Goal: Navigation & Orientation: Find specific page/section

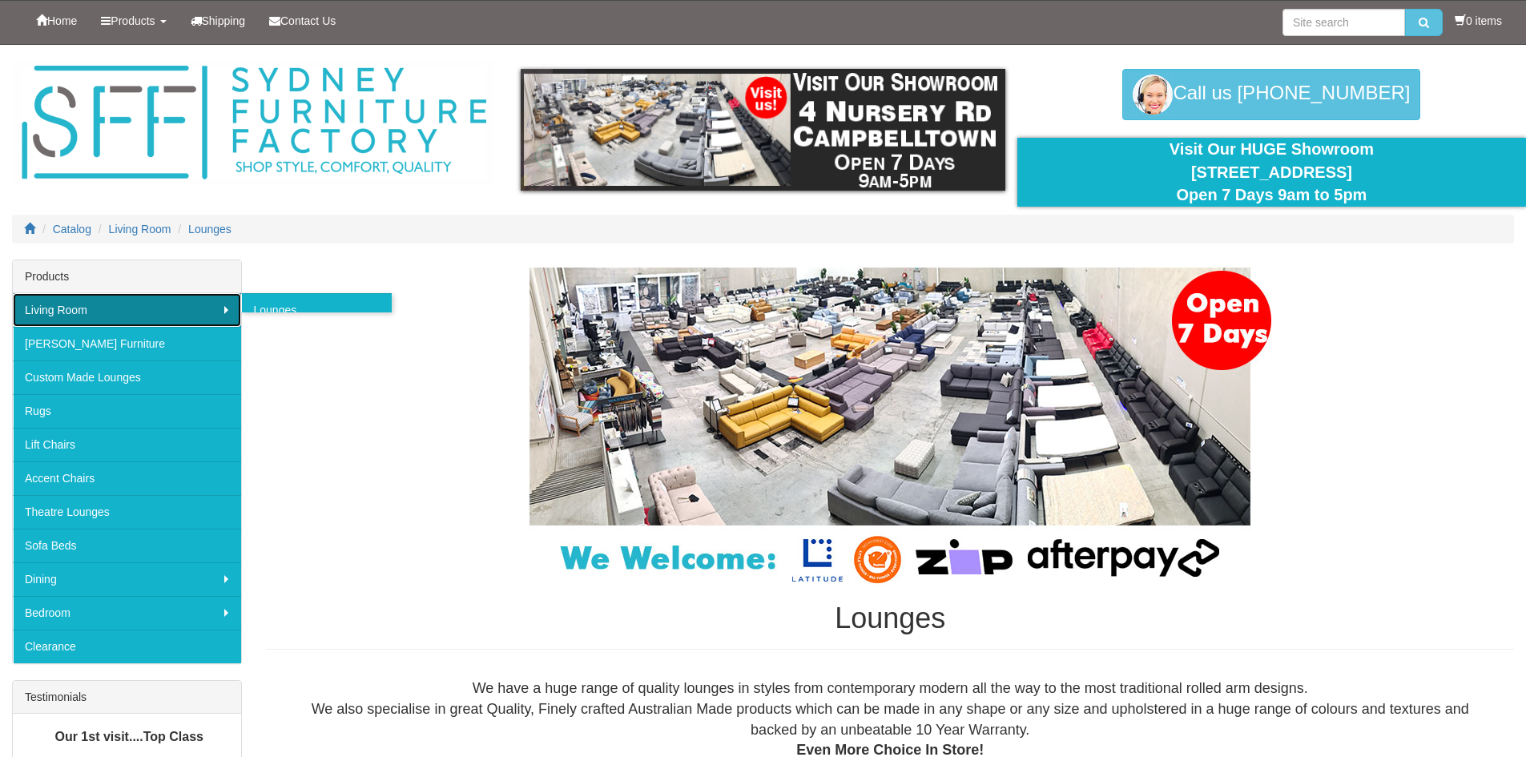
click at [159, 312] on link "Living Room" at bounding box center [127, 310] width 228 height 34
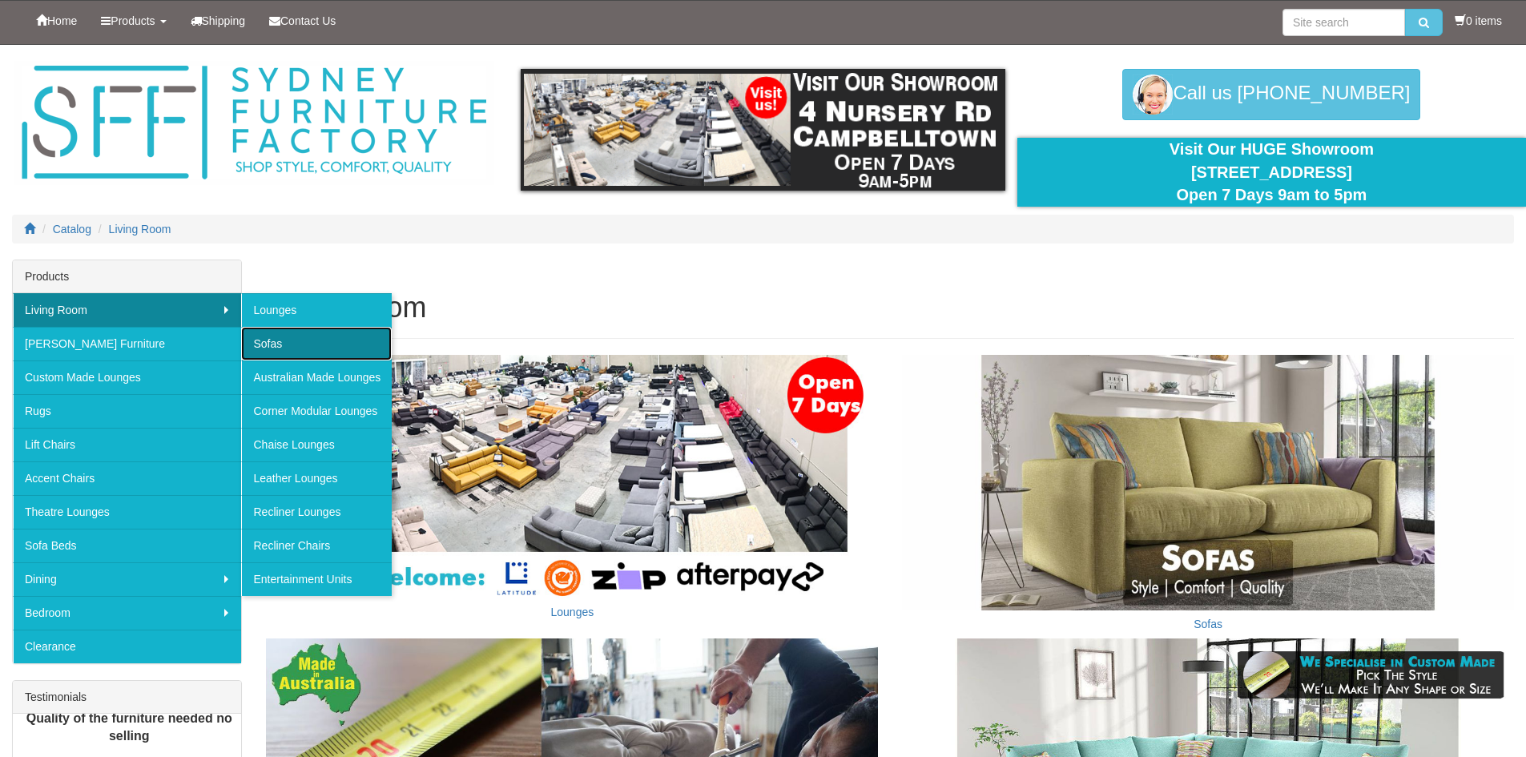
click at [295, 334] on link "Sofas" at bounding box center [316, 344] width 151 height 34
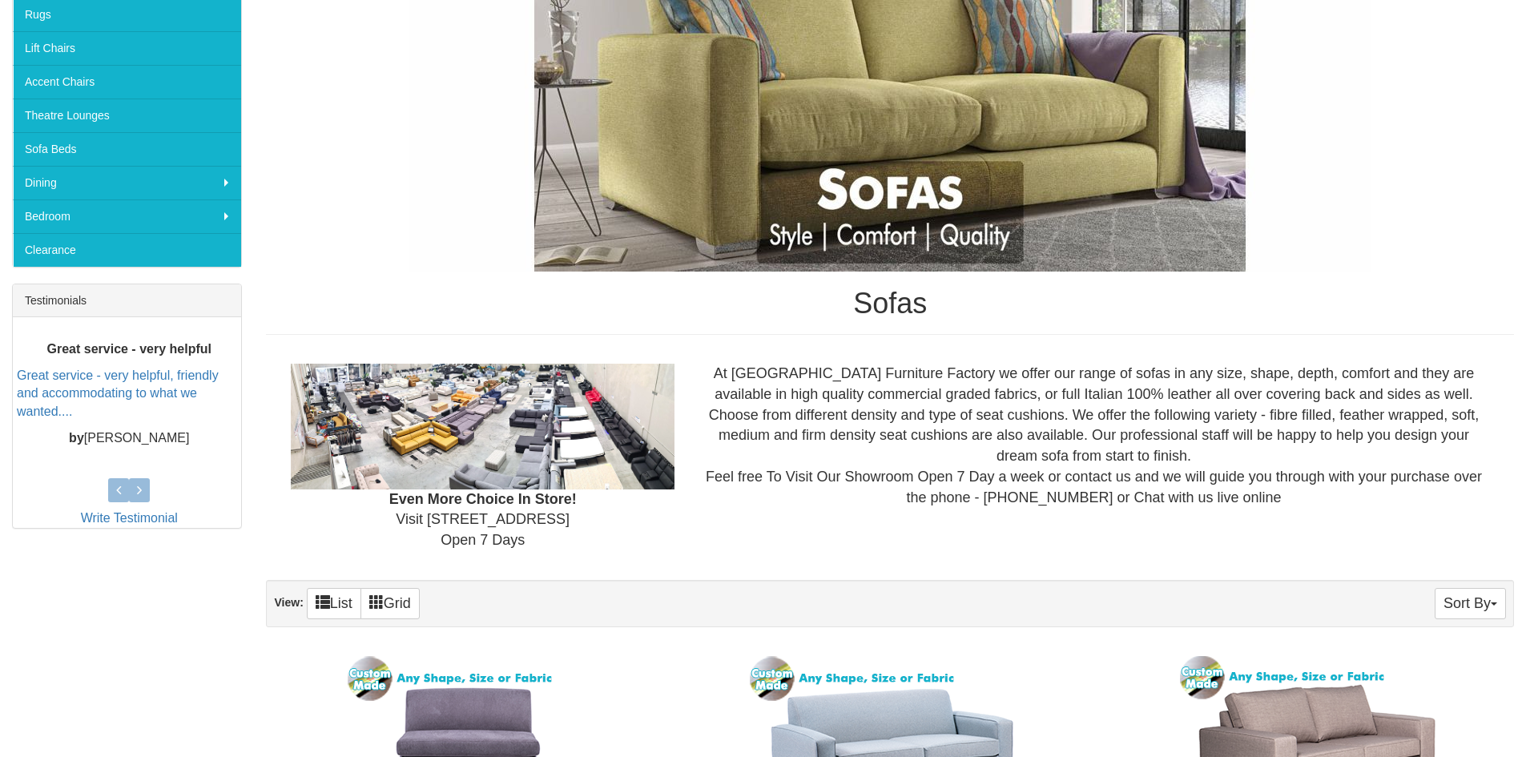
scroll to position [240, 0]
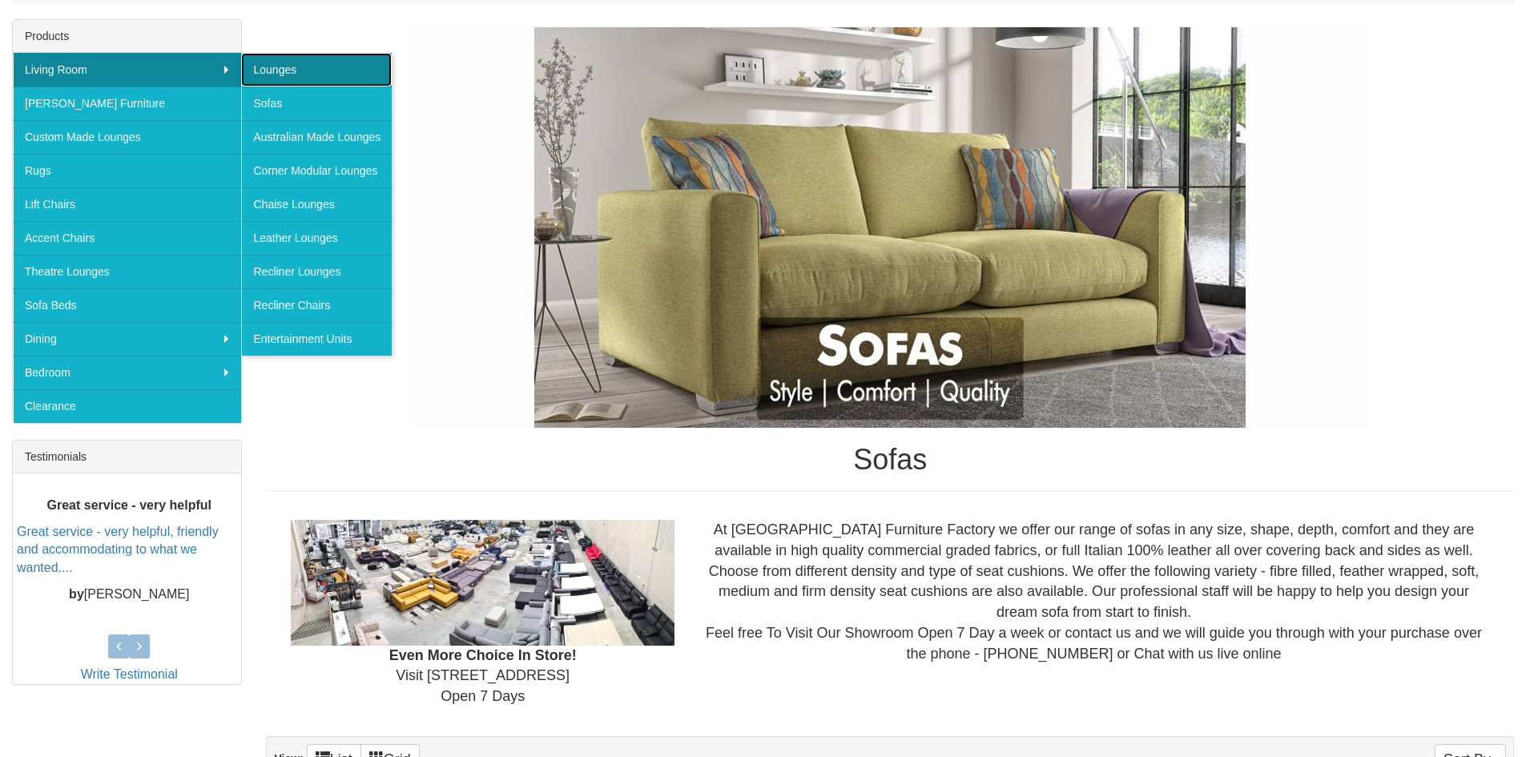
click at [307, 73] on link "Lounges" at bounding box center [316, 70] width 151 height 34
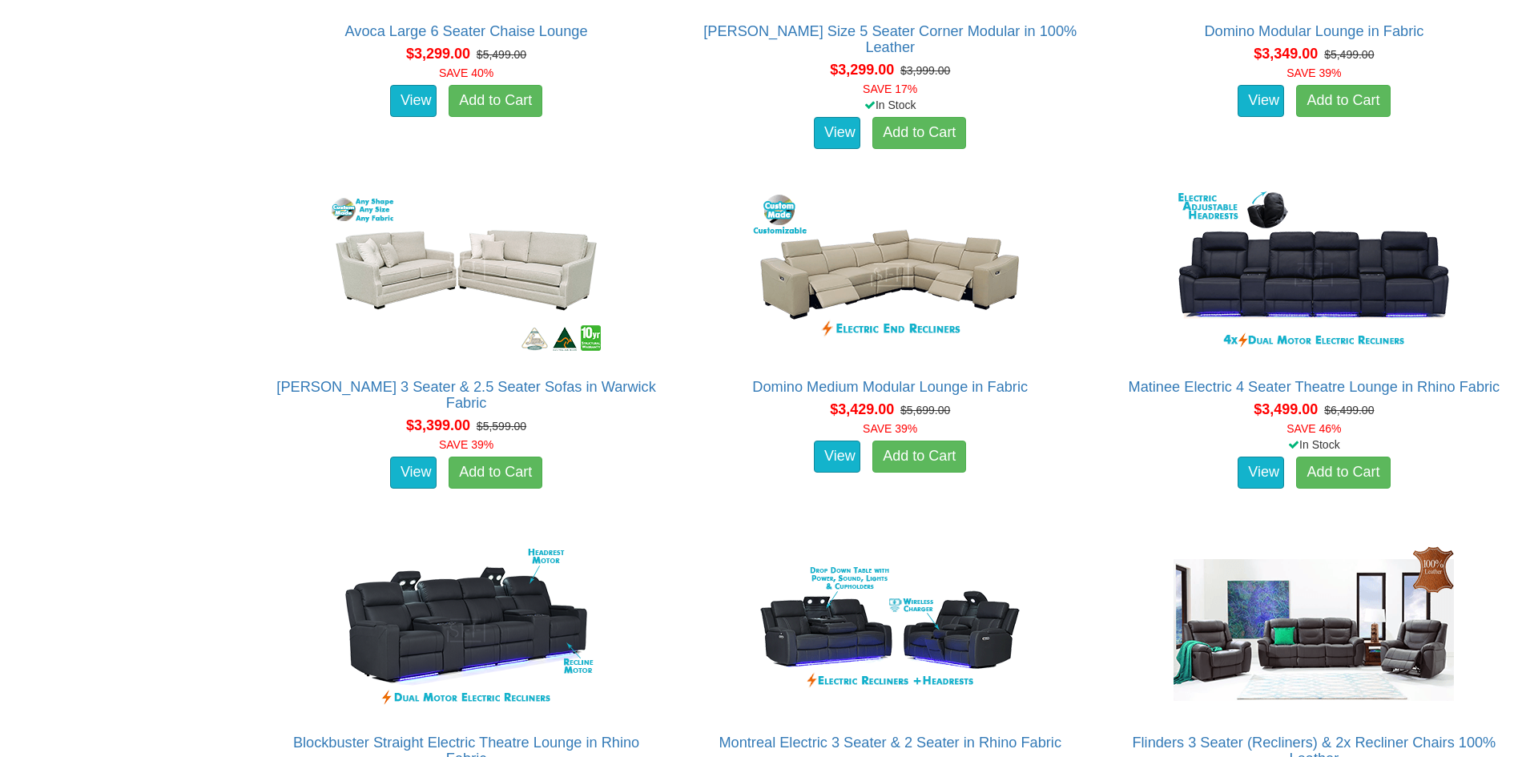
scroll to position [8252, 0]
